Goal: Transaction & Acquisition: Purchase product/service

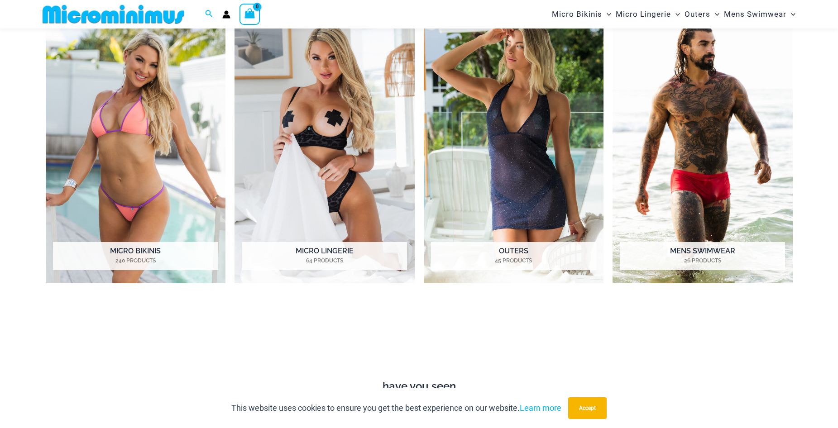
scroll to position [491, 0]
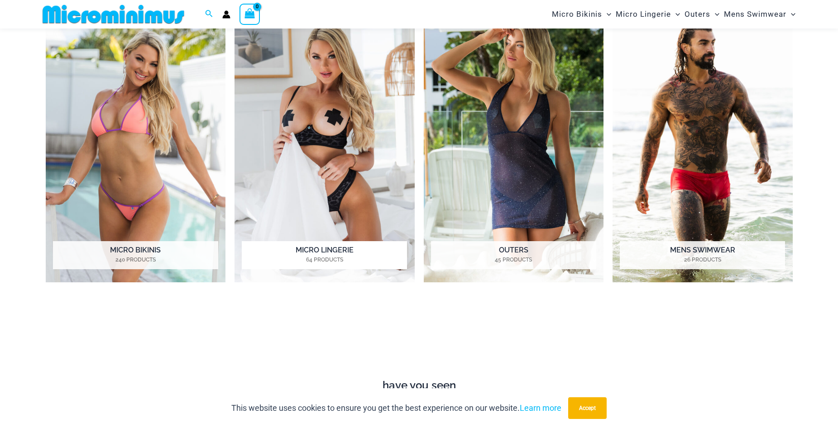
click at [336, 186] on img "Visit product category Micro Lingerie" at bounding box center [324, 144] width 180 height 276
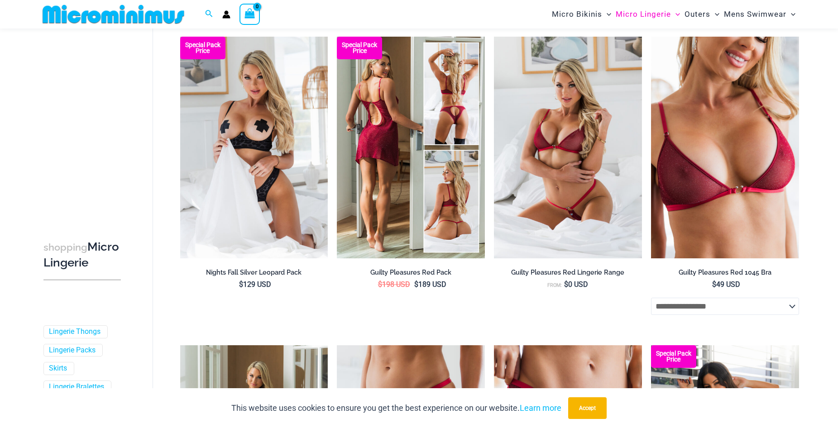
scroll to position [129, 0]
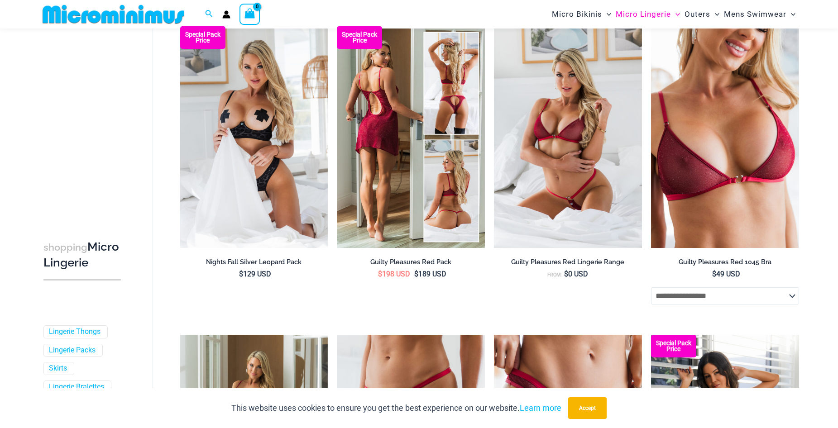
click at [438, 185] on img at bounding box center [411, 137] width 148 height 222
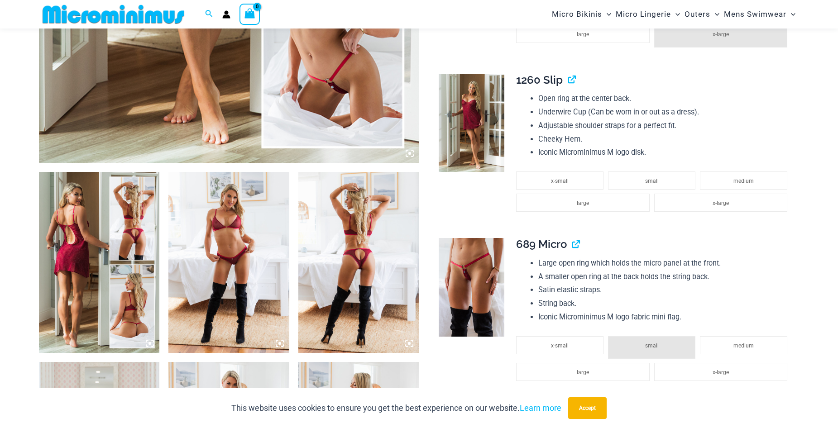
scroll to position [491, 0]
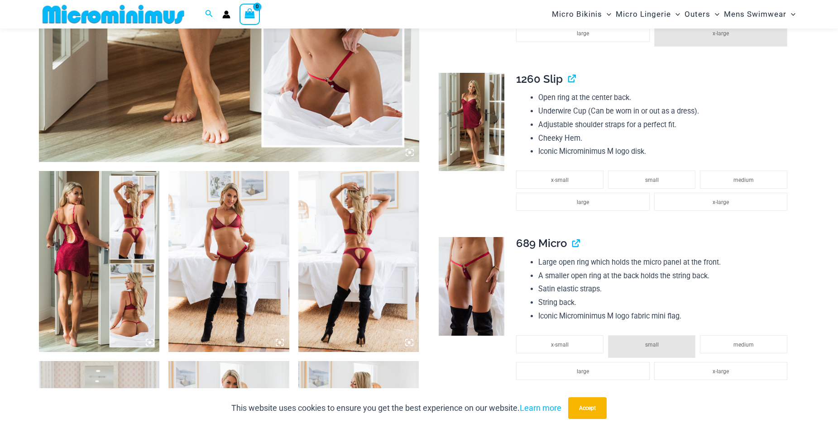
click at [107, 232] on img at bounding box center [99, 261] width 121 height 181
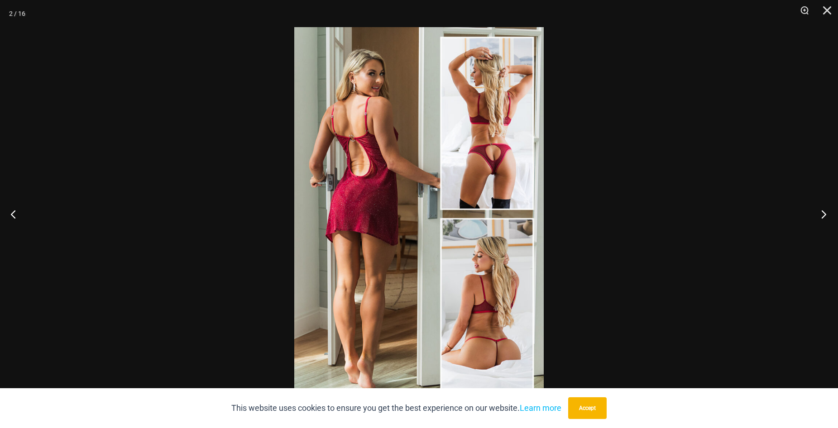
click at [825, 213] on button "Next" at bounding box center [821, 213] width 34 height 45
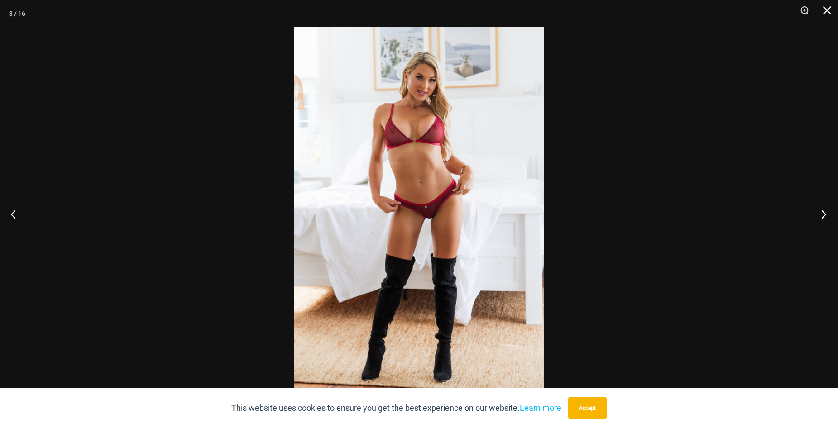
click at [825, 213] on button "Next" at bounding box center [821, 213] width 34 height 45
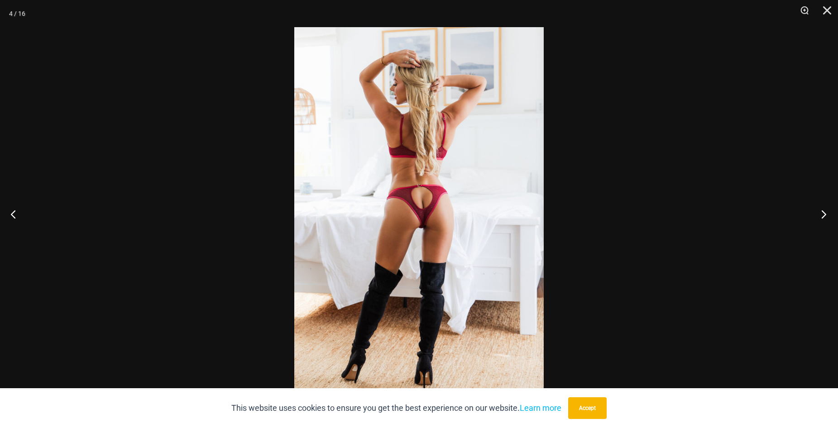
click at [825, 213] on button "Next" at bounding box center [821, 213] width 34 height 45
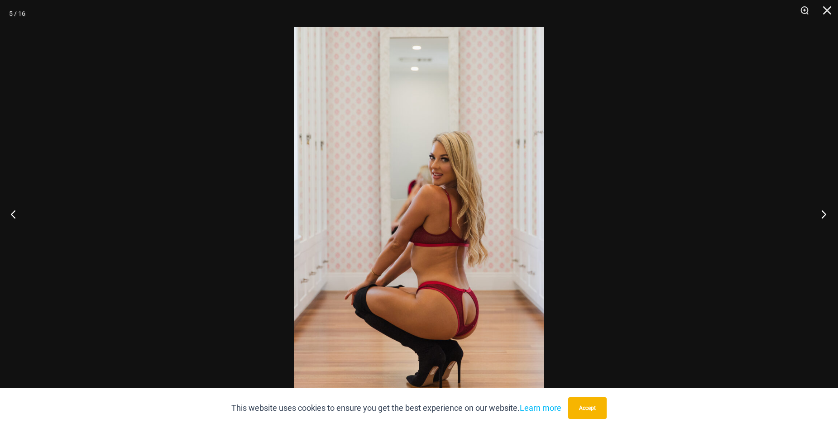
click at [825, 213] on button "Next" at bounding box center [821, 213] width 34 height 45
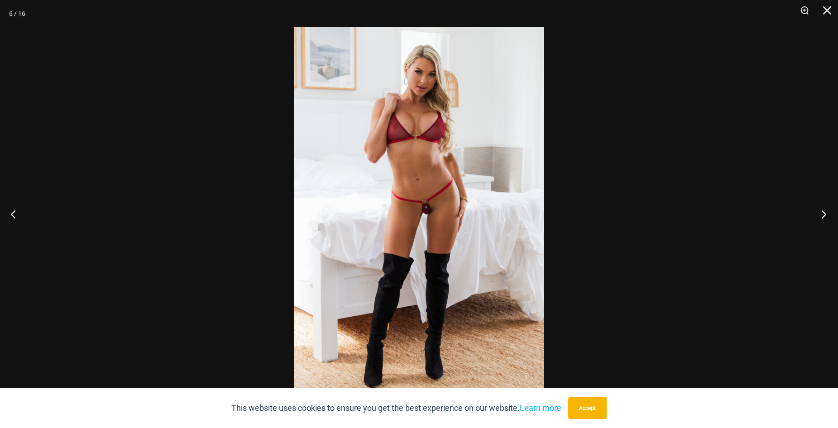
click at [825, 213] on button "Next" at bounding box center [821, 213] width 34 height 45
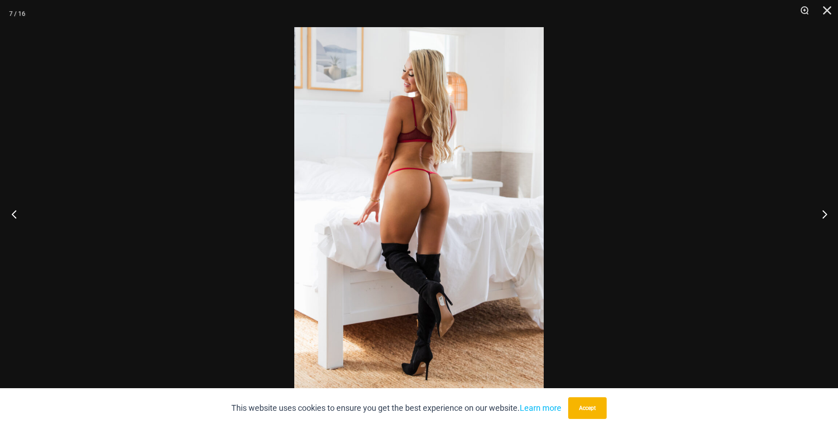
click at [15, 215] on button "Previous" at bounding box center [17, 213] width 34 height 45
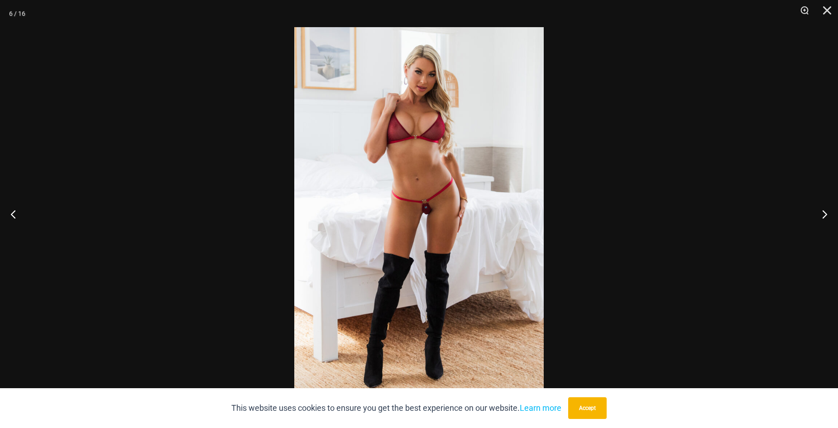
click at [424, 215] on img at bounding box center [418, 214] width 249 height 374
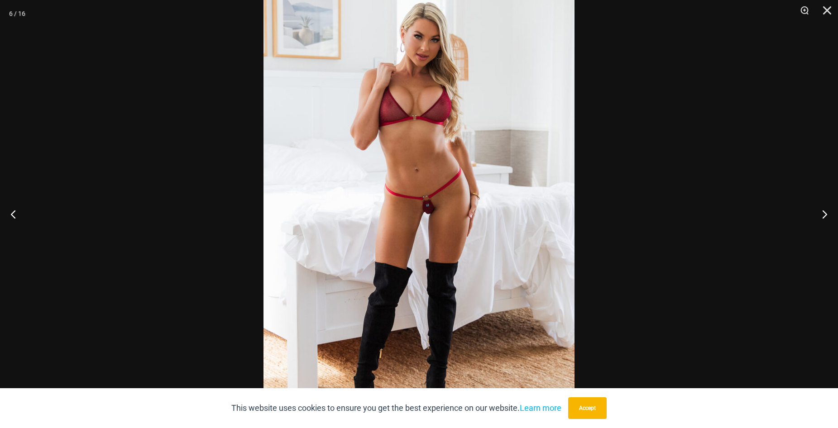
click at [424, 215] on img at bounding box center [418, 214] width 311 height 466
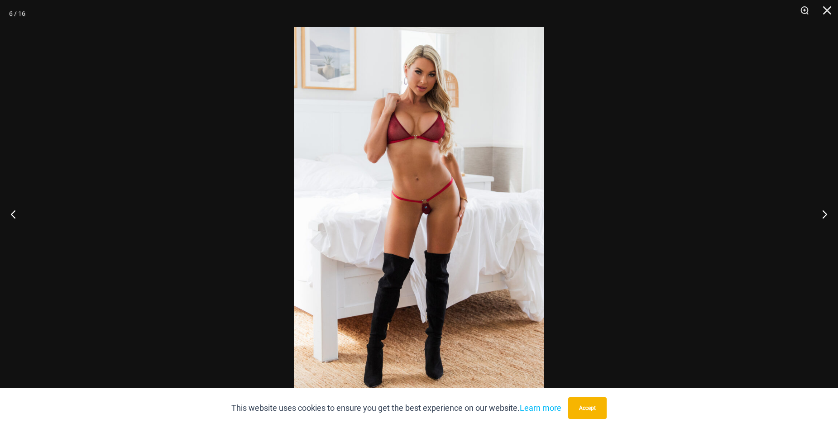
click at [424, 215] on img at bounding box center [418, 214] width 249 height 374
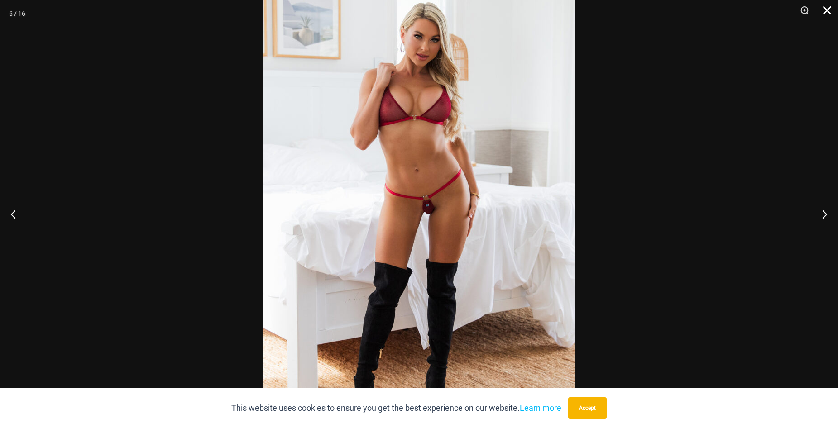
click at [827, 5] on button "Close" at bounding box center [823, 13] width 23 height 27
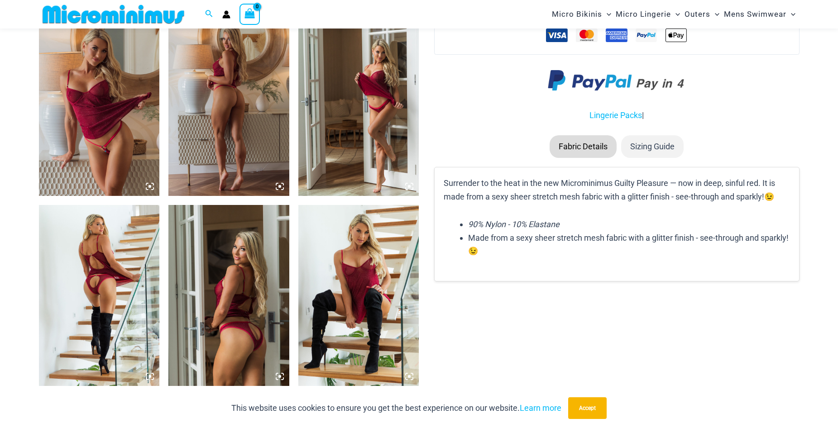
scroll to position [1215, 0]
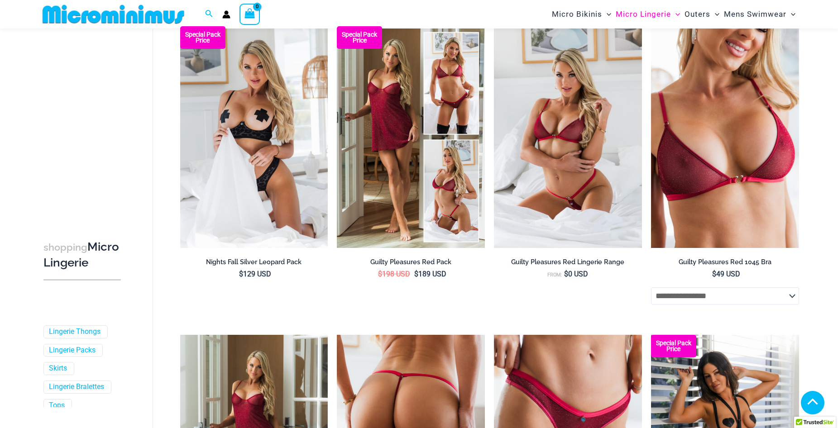
scroll to position [349, 0]
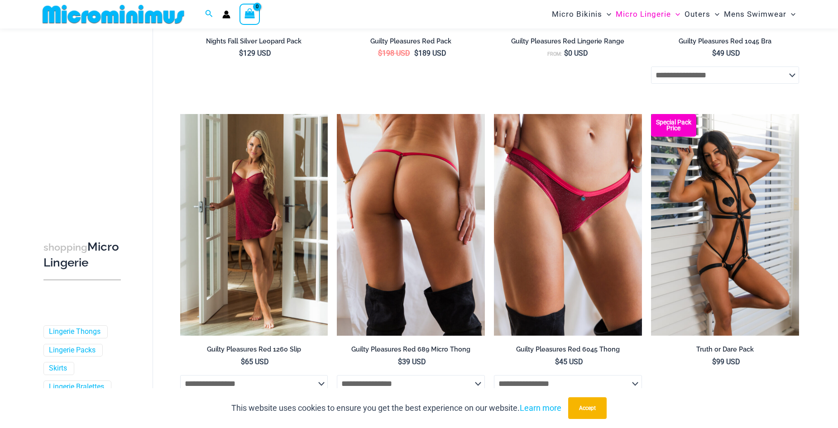
click at [382, 210] on img at bounding box center [411, 225] width 148 height 222
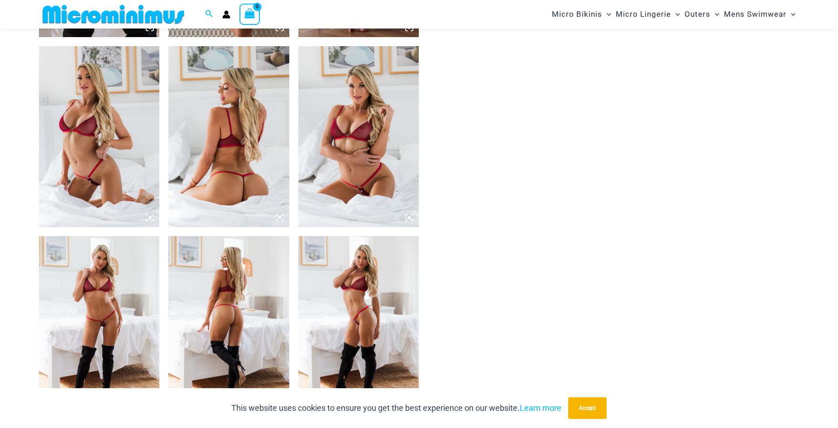
scroll to position [851, 0]
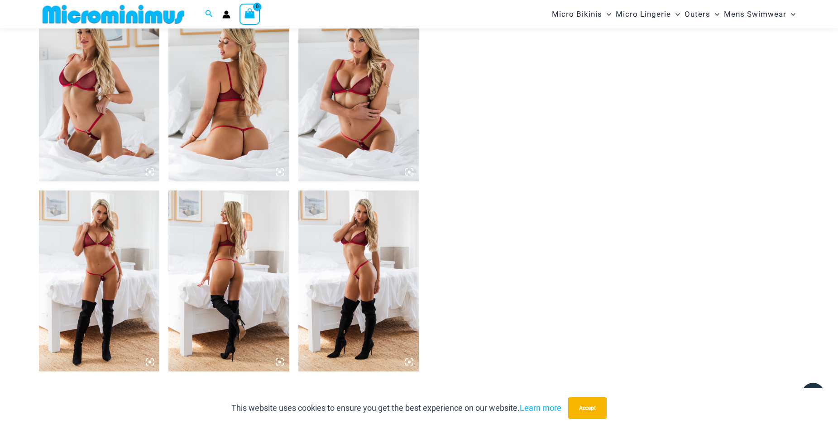
click at [78, 118] on img at bounding box center [99, 90] width 121 height 181
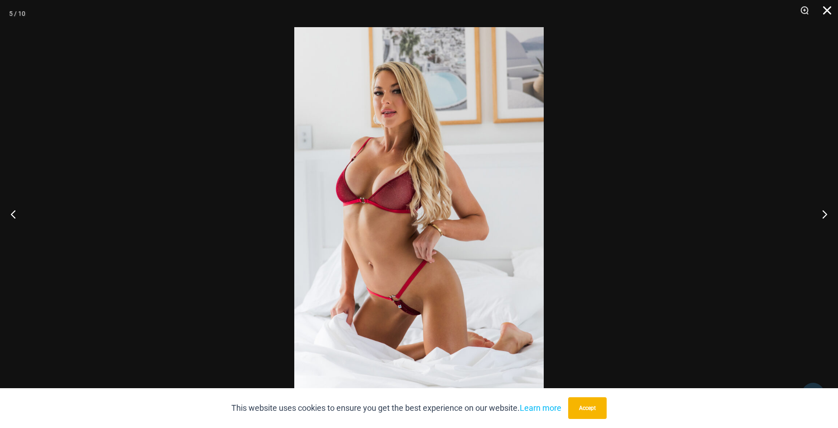
click at [826, 9] on button "Close" at bounding box center [823, 13] width 23 height 27
